Goal: Transaction & Acquisition: Purchase product/service

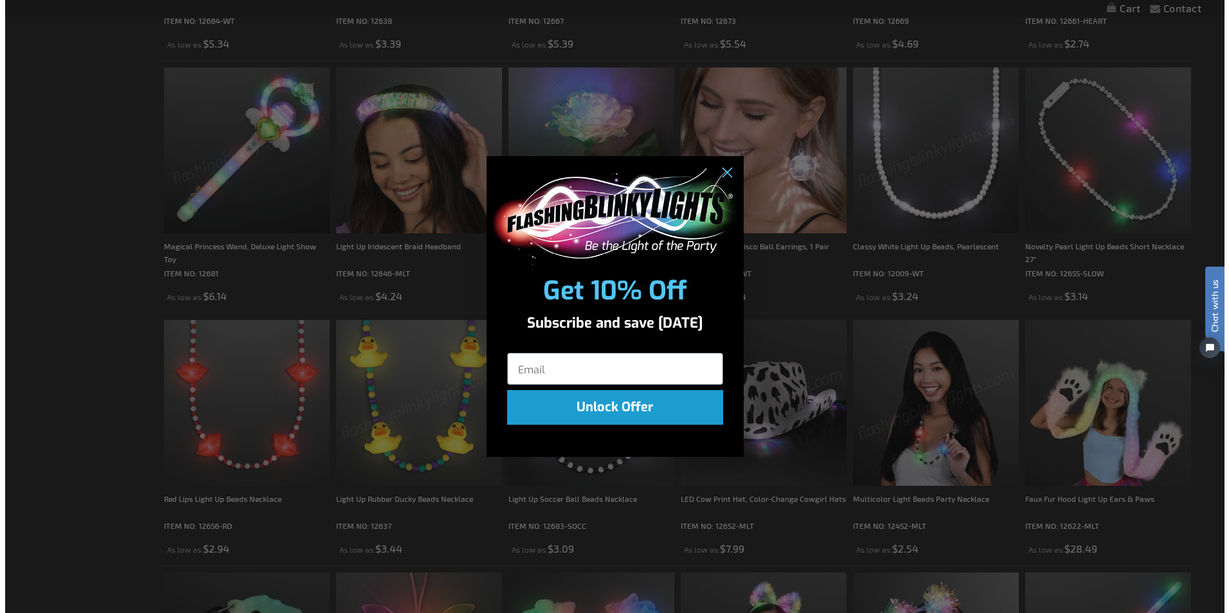
scroll to position [968, 0]
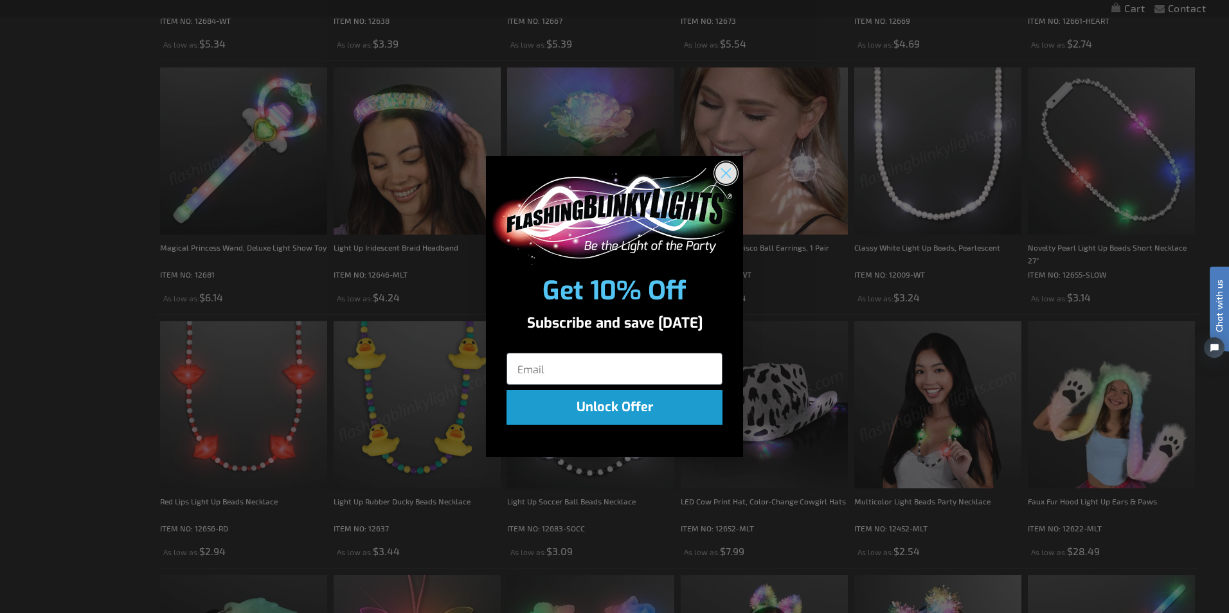
click at [728, 172] on icon "Close dialog" at bounding box center [726, 172] width 9 height 9
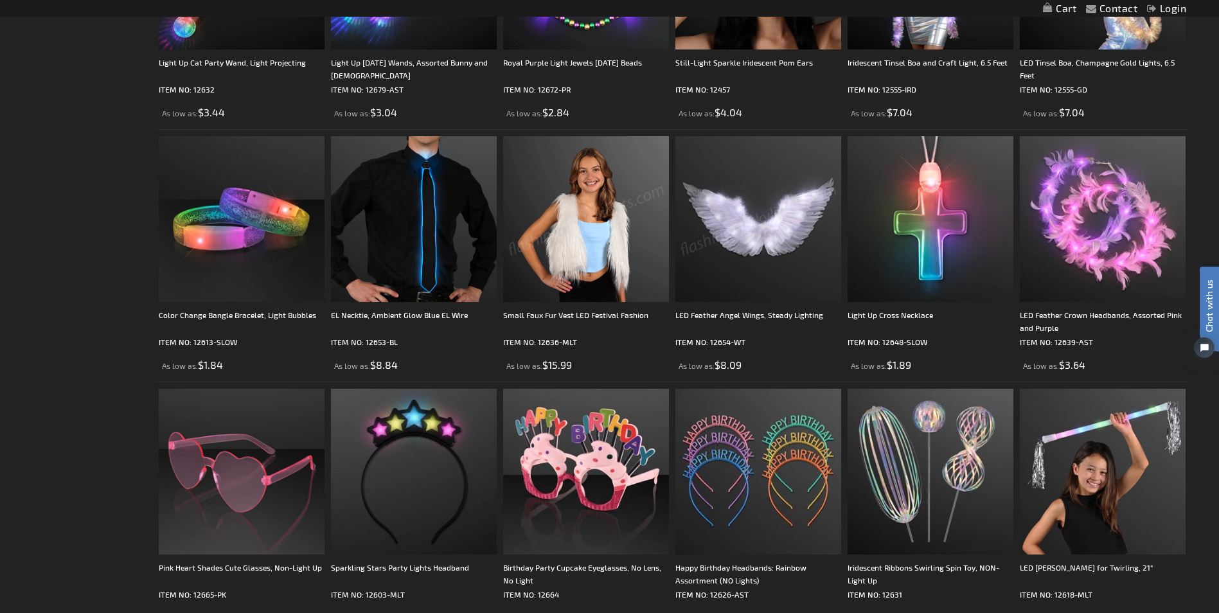
scroll to position [1930, 0]
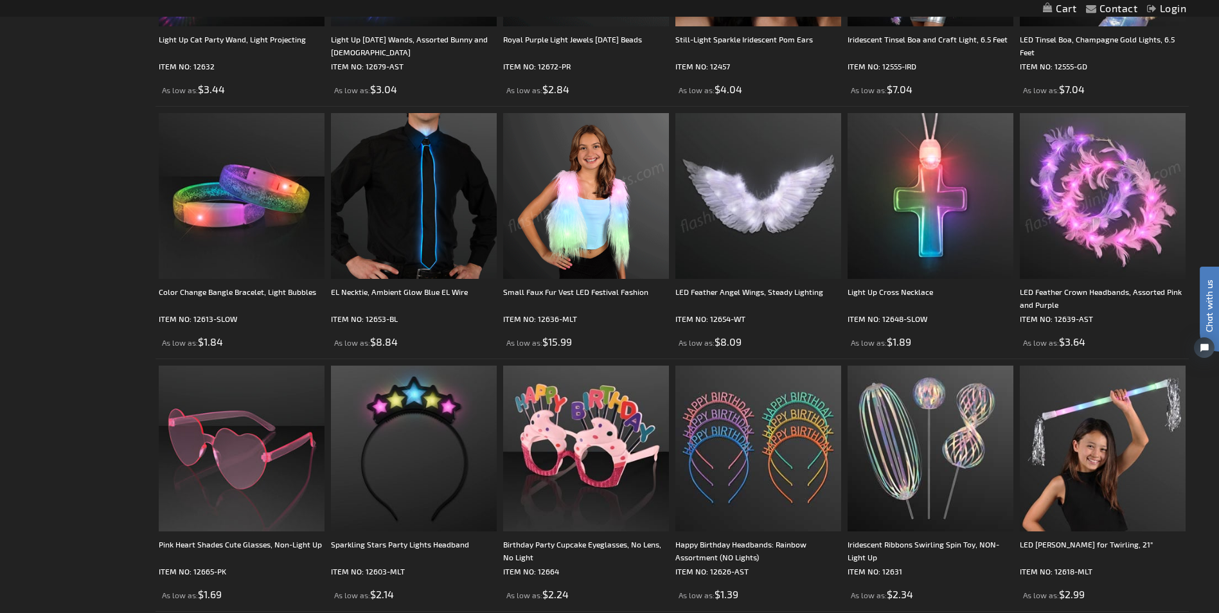
click at [1073, 251] on img at bounding box center [1103, 196] width 166 height 166
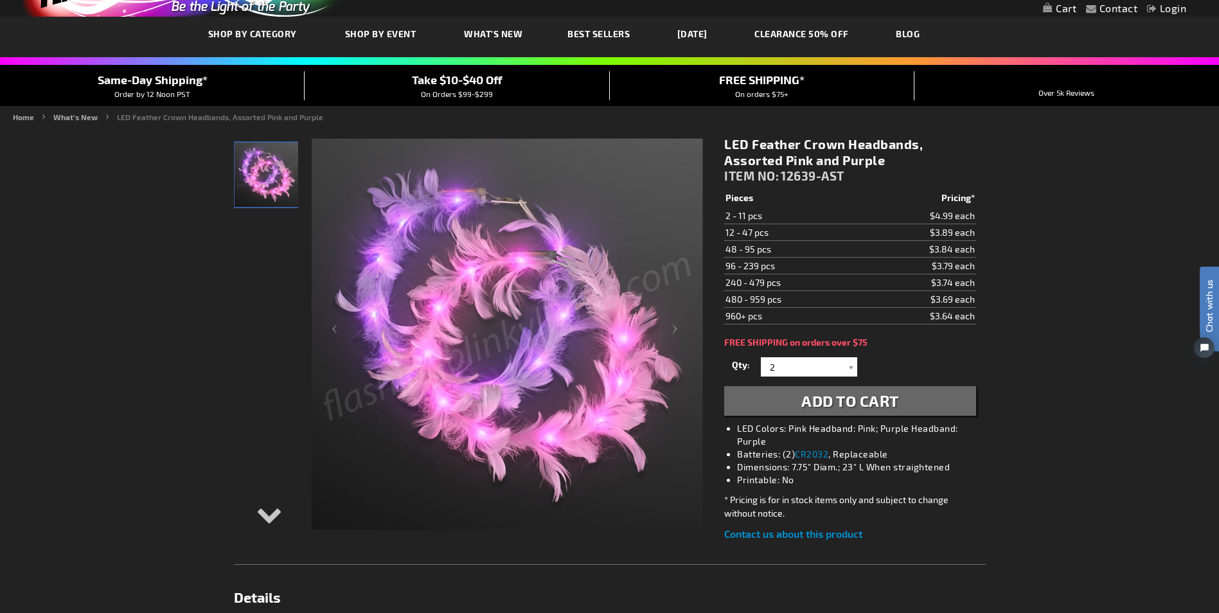
click at [460, 229] on img at bounding box center [507, 334] width 391 height 391
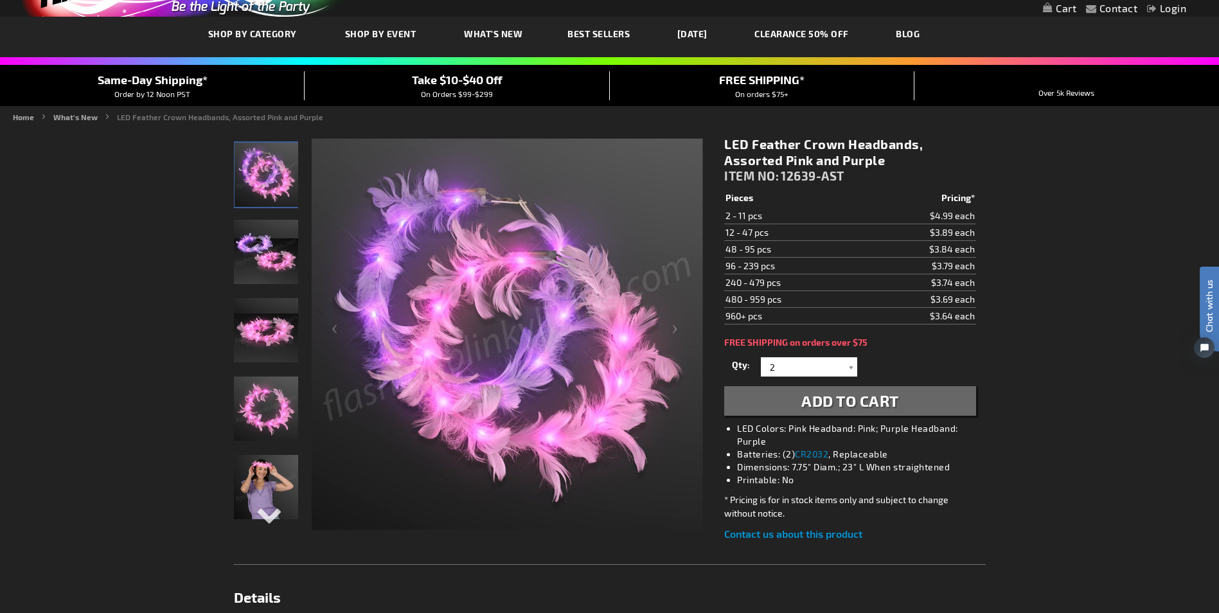
click at [451, 244] on img at bounding box center [507, 334] width 391 height 391
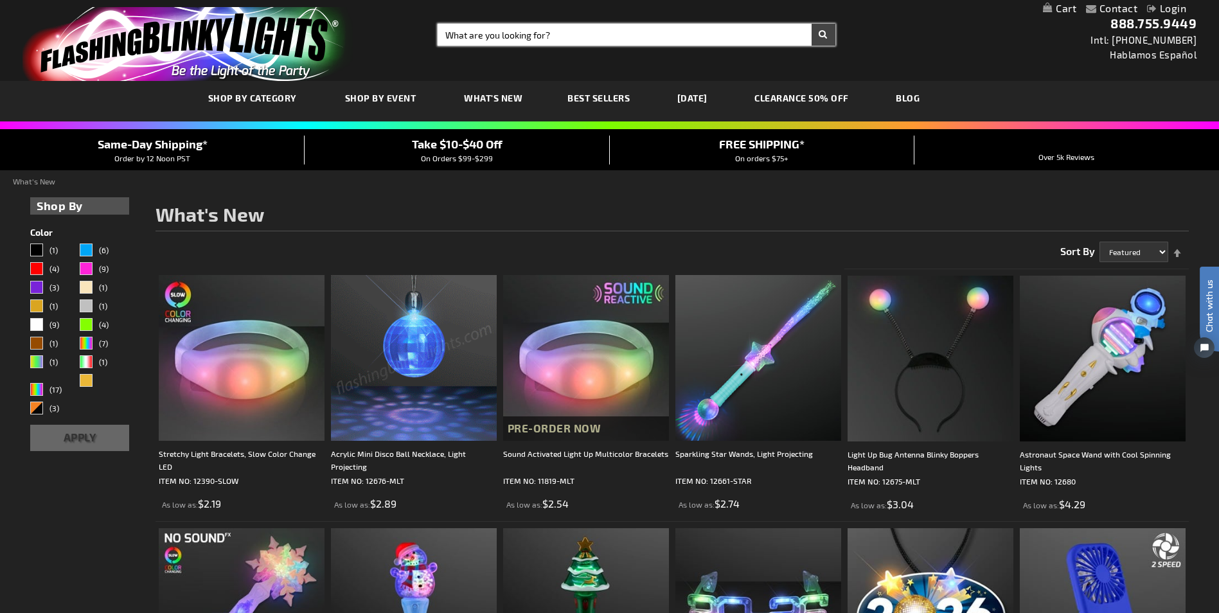
click at [449, 36] on input "Search" at bounding box center [636, 35] width 397 height 22
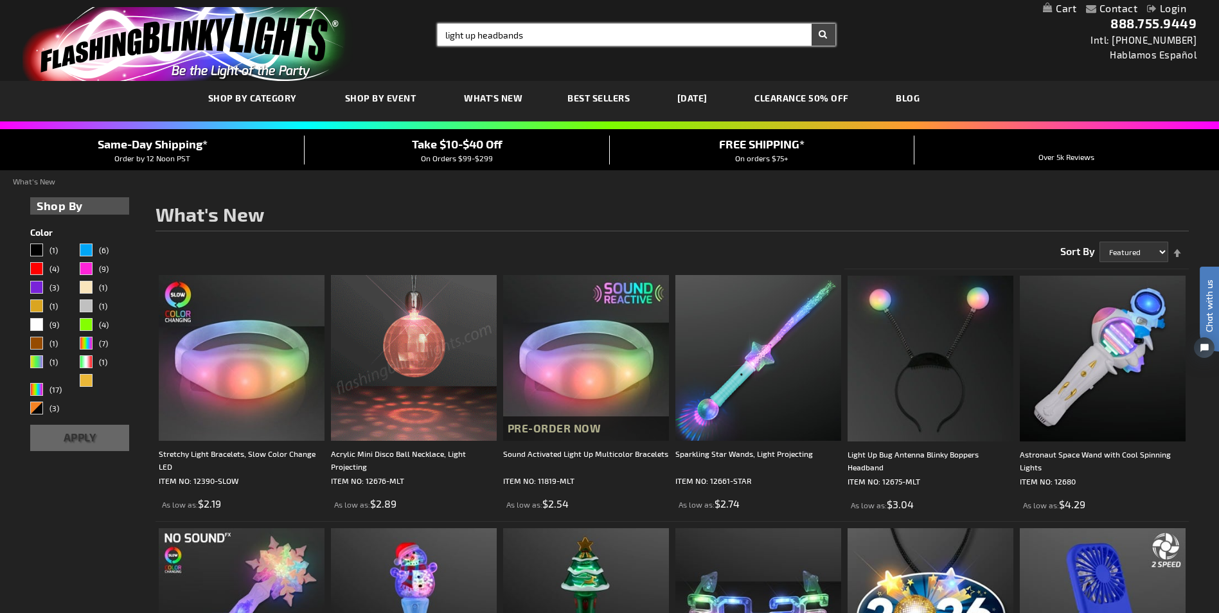
type input "light up headbands"
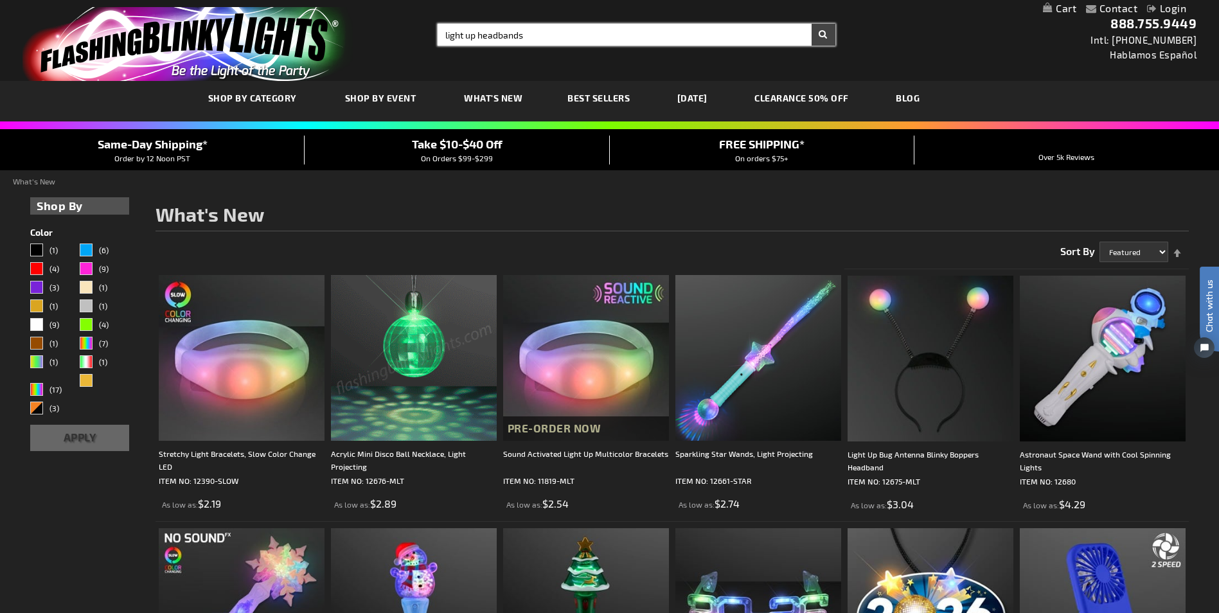
click at [812, 24] on button "Search" at bounding box center [824, 35] width 24 height 22
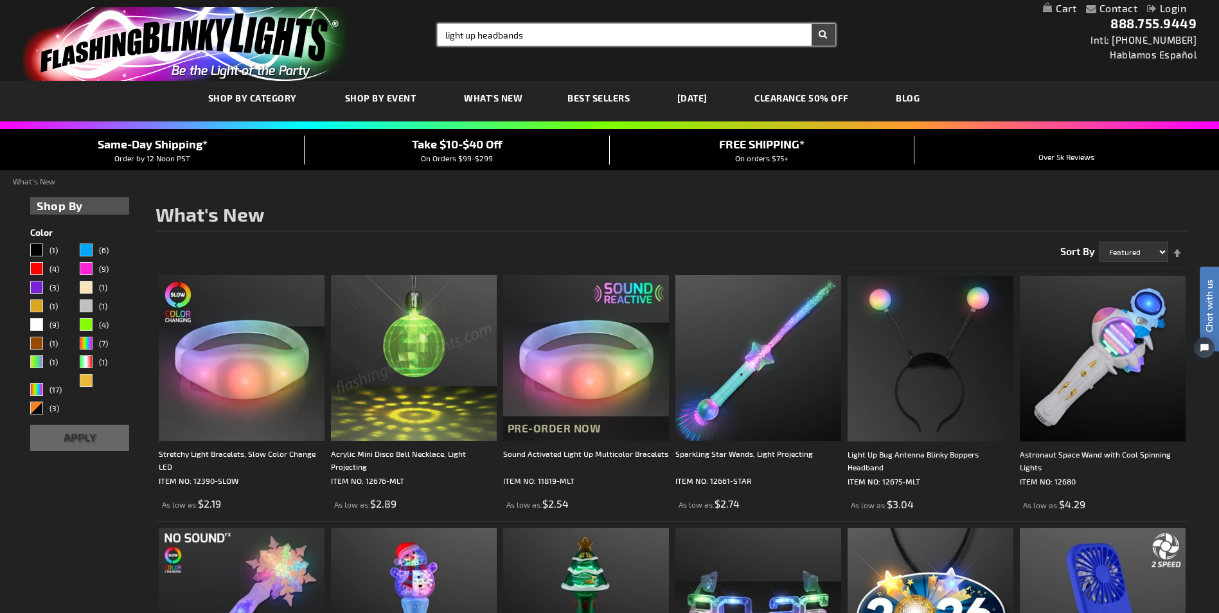
click at [812, 24] on button "Search" at bounding box center [824, 35] width 24 height 22
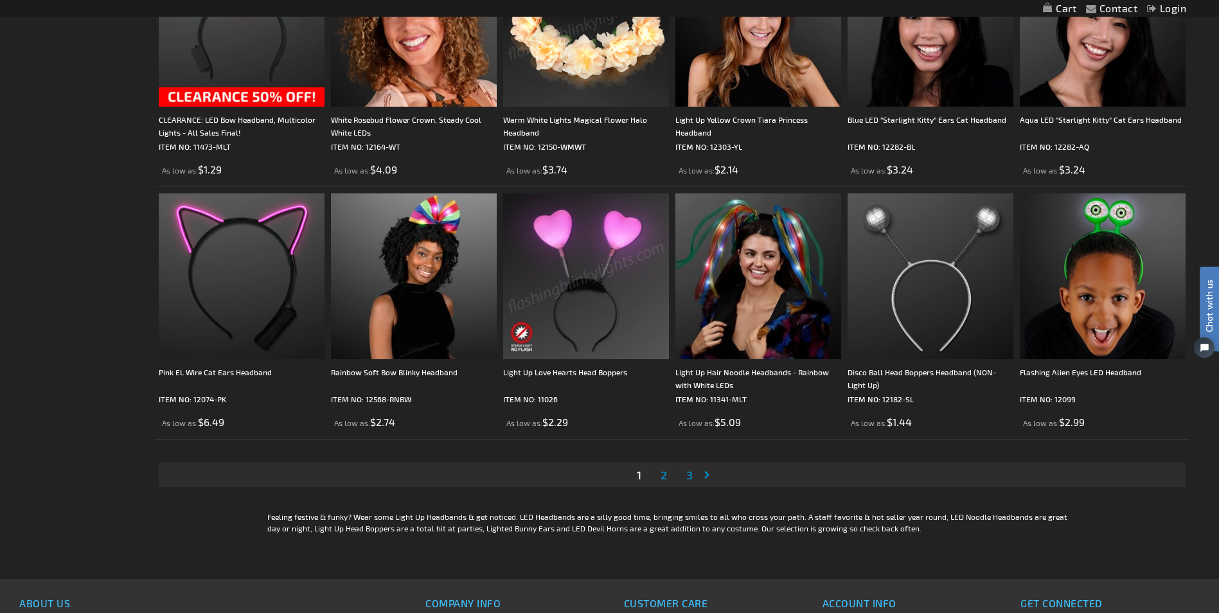
scroll to position [2378, 0]
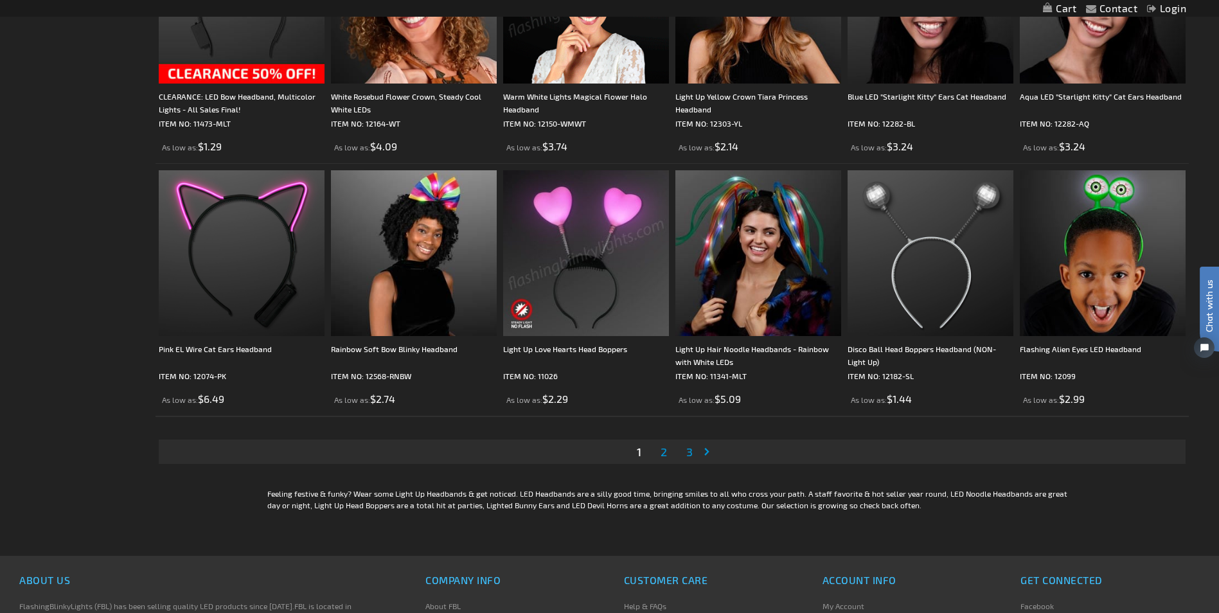
click at [660, 451] on link "Page 2" at bounding box center [664, 451] width 12 height 19
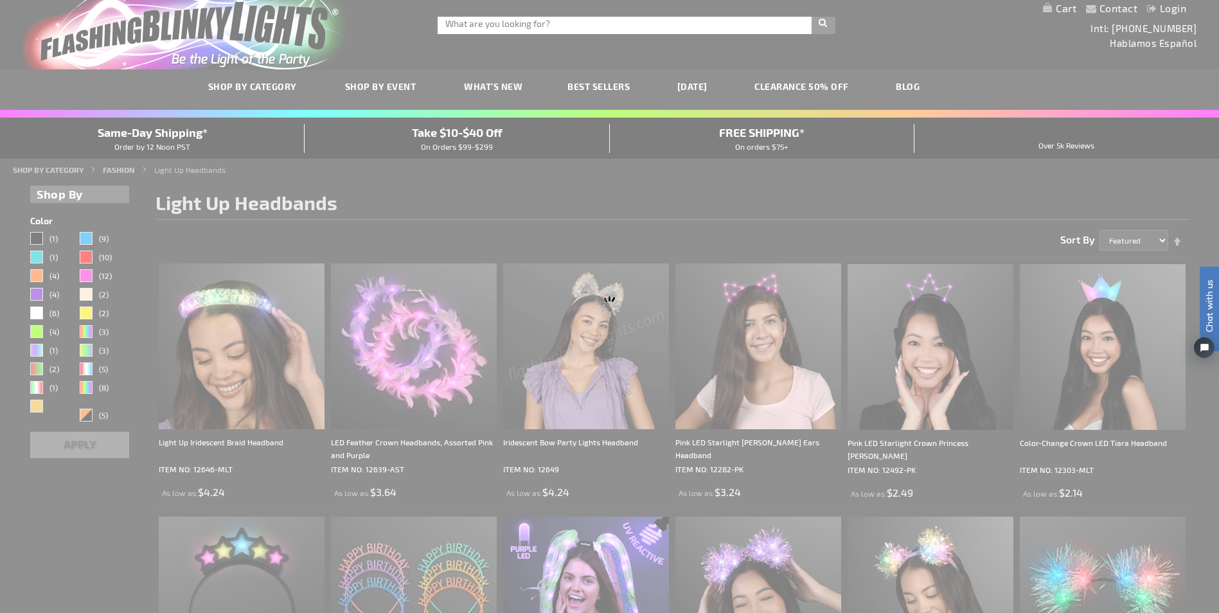
scroll to position [0, 0]
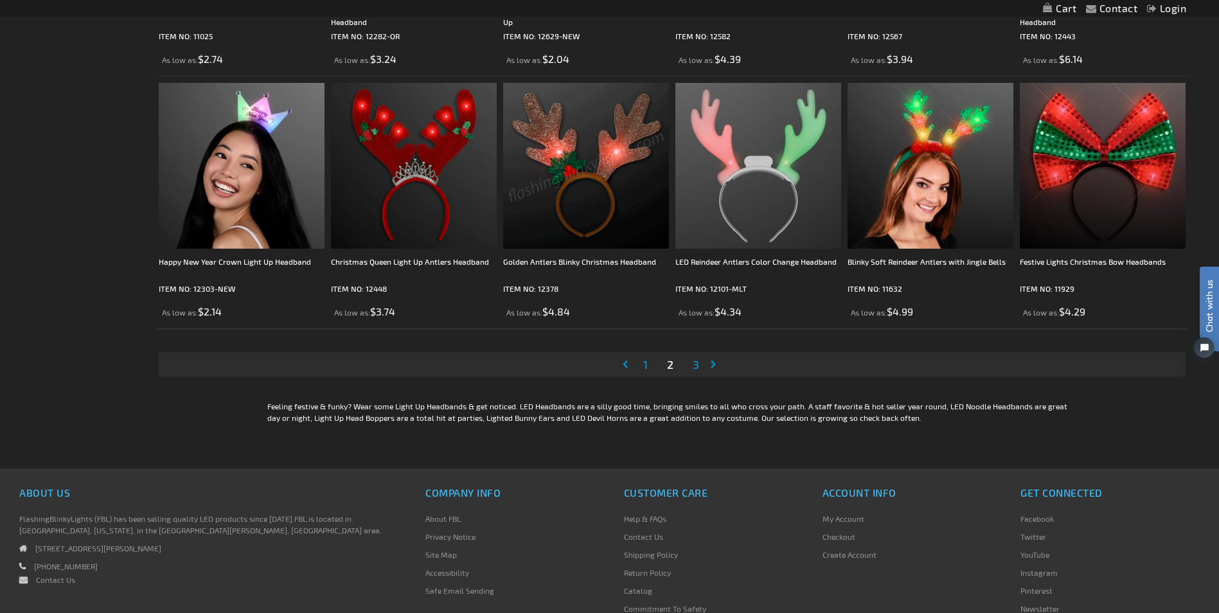
scroll to position [2507, 0]
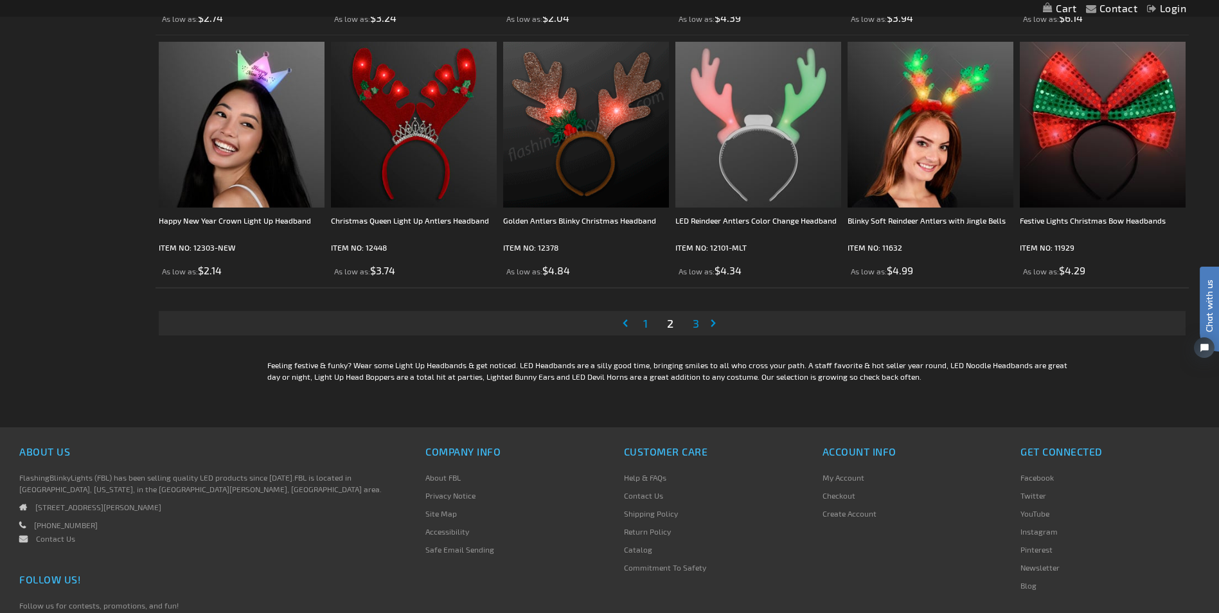
click at [692, 322] on link "Page 3" at bounding box center [696, 323] width 12 height 19
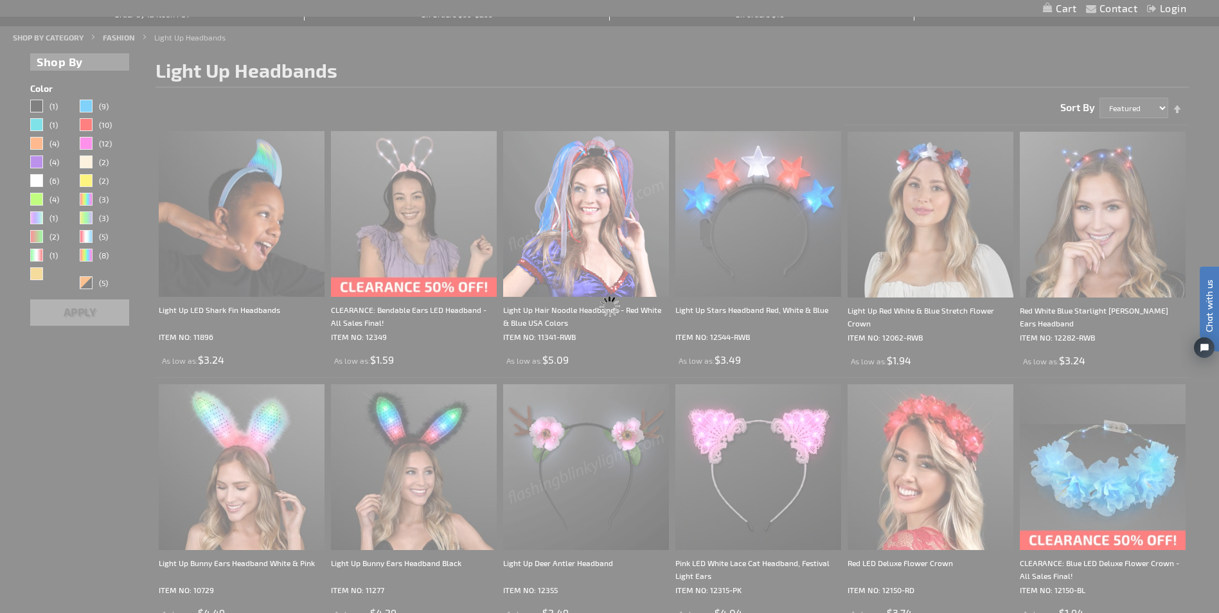
scroll to position [0, 0]
